Goal: Find specific page/section: Find specific page/section

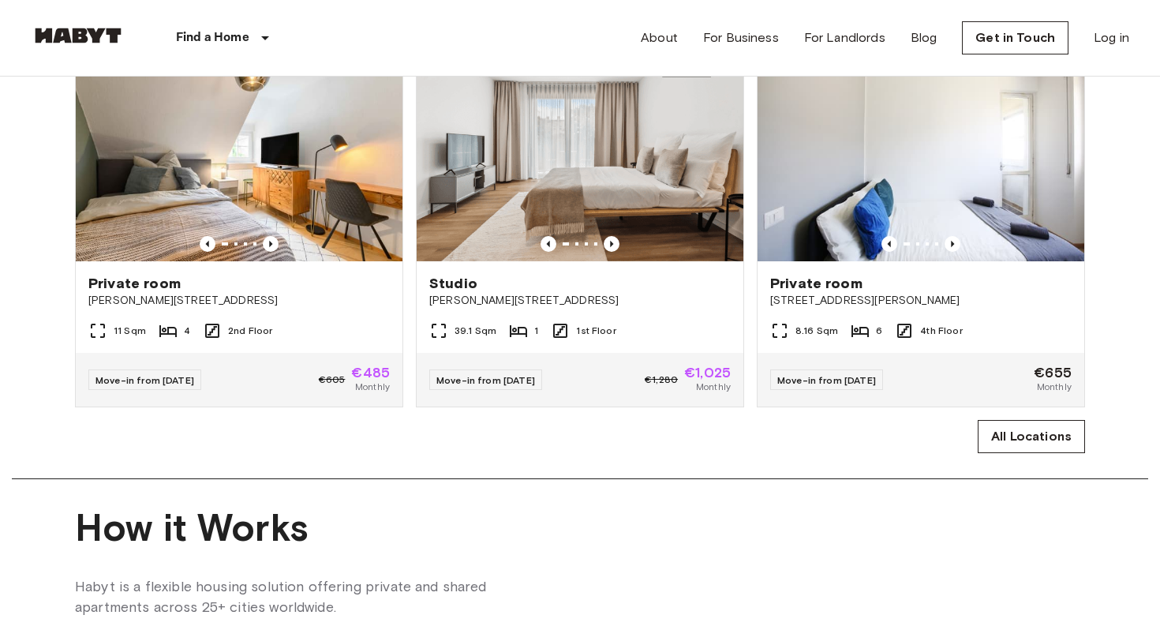
scroll to position [1042, 0]
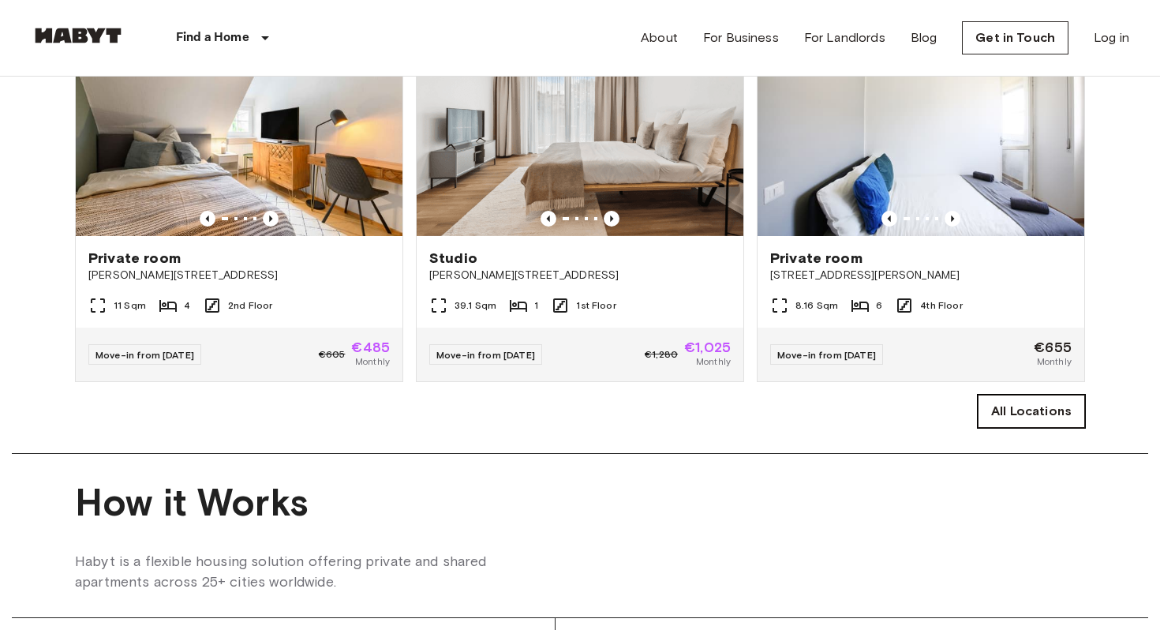
click at [1043, 422] on link "All Locations" at bounding box center [1031, 411] width 107 height 33
click at [1047, 404] on link "All Locations" at bounding box center [1031, 411] width 107 height 33
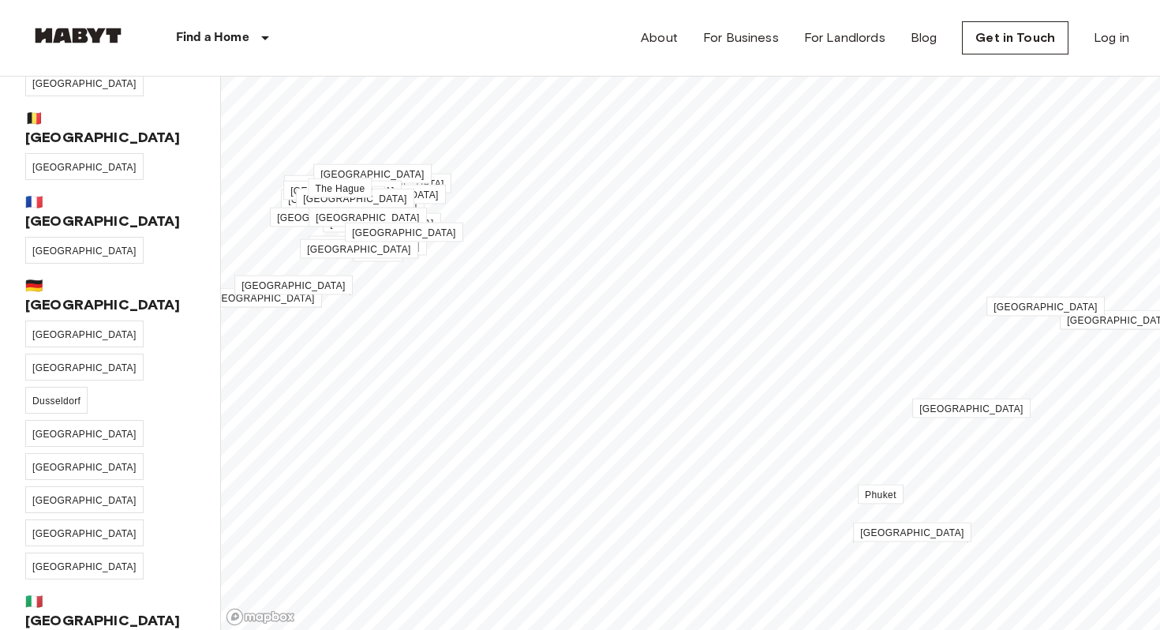
scroll to position [79, 0]
